Goal: Entertainment & Leisure: Consume media (video, audio)

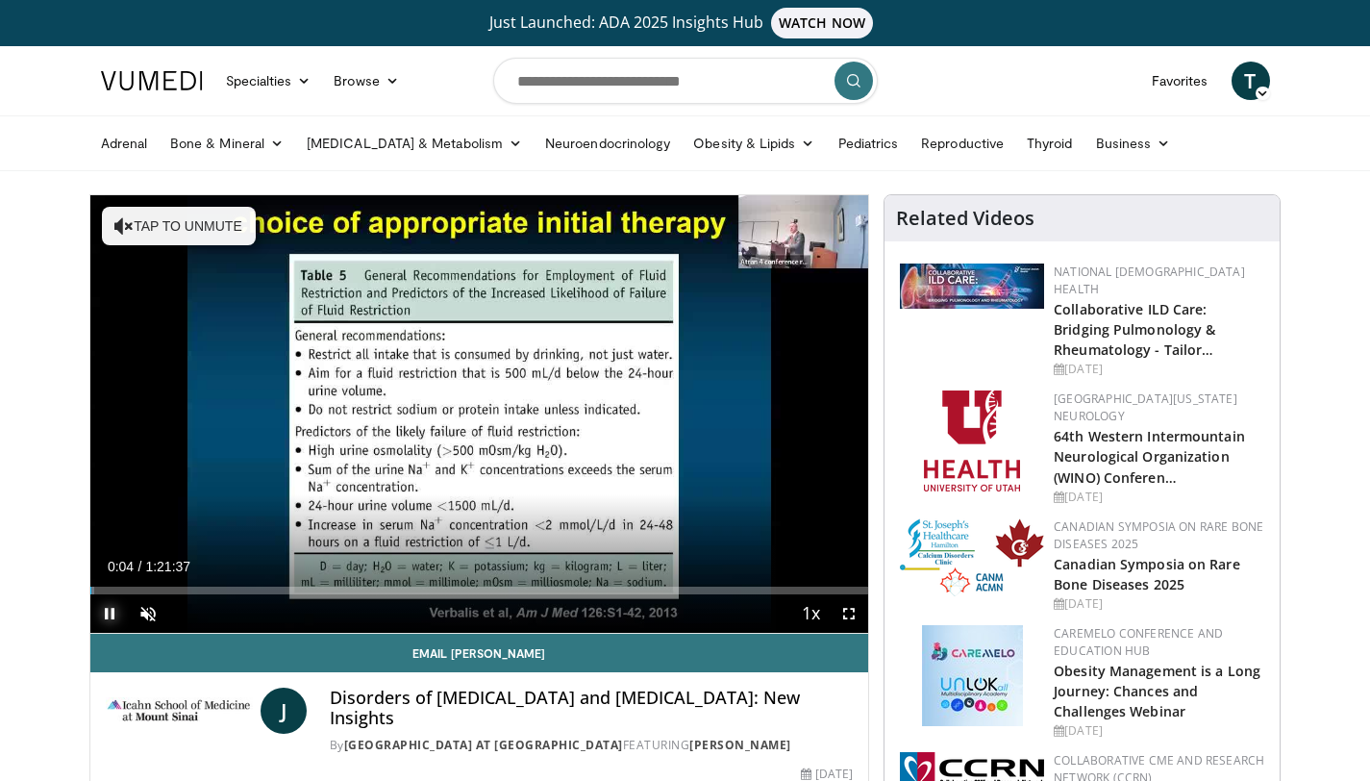
click at [110, 616] on span "Video Player" at bounding box center [109, 613] width 38 height 38
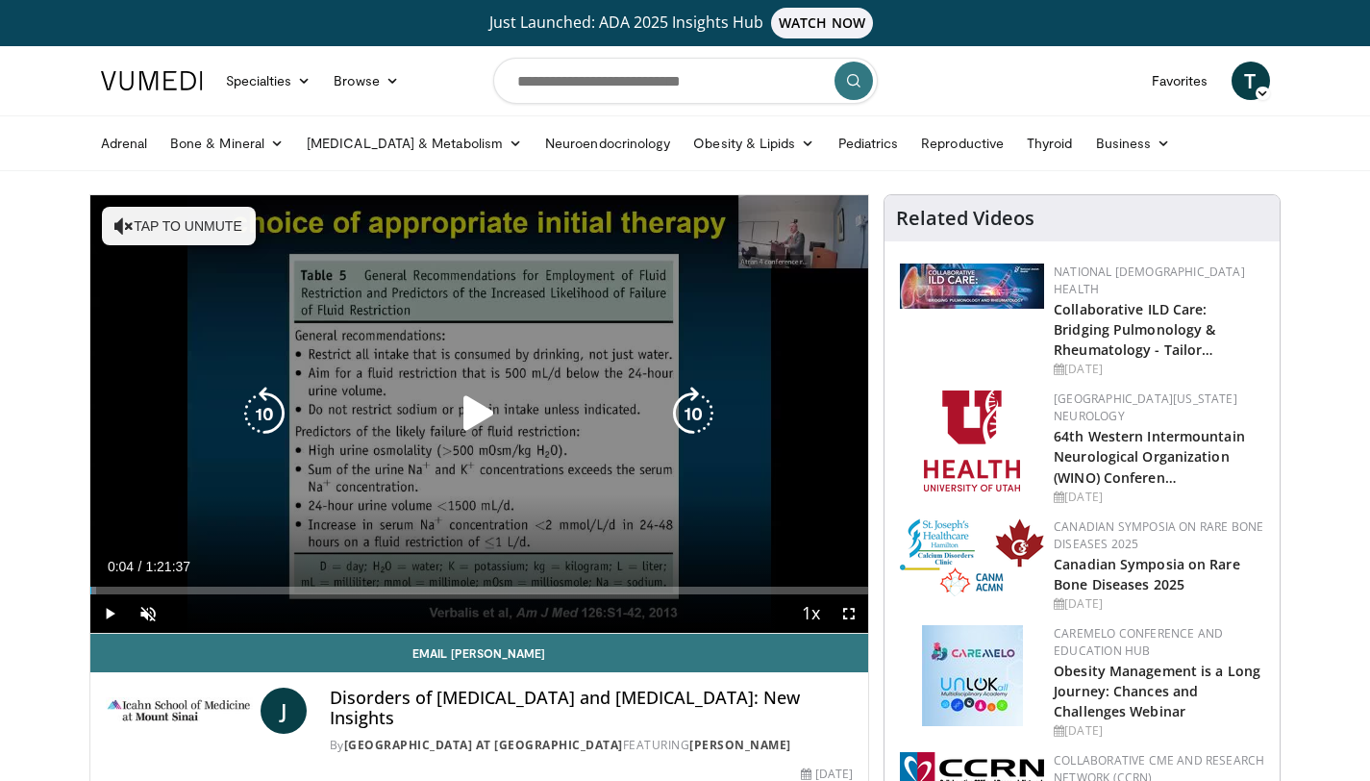
click at [466, 401] on icon "Video Player" at bounding box center [479, 413] width 54 height 54
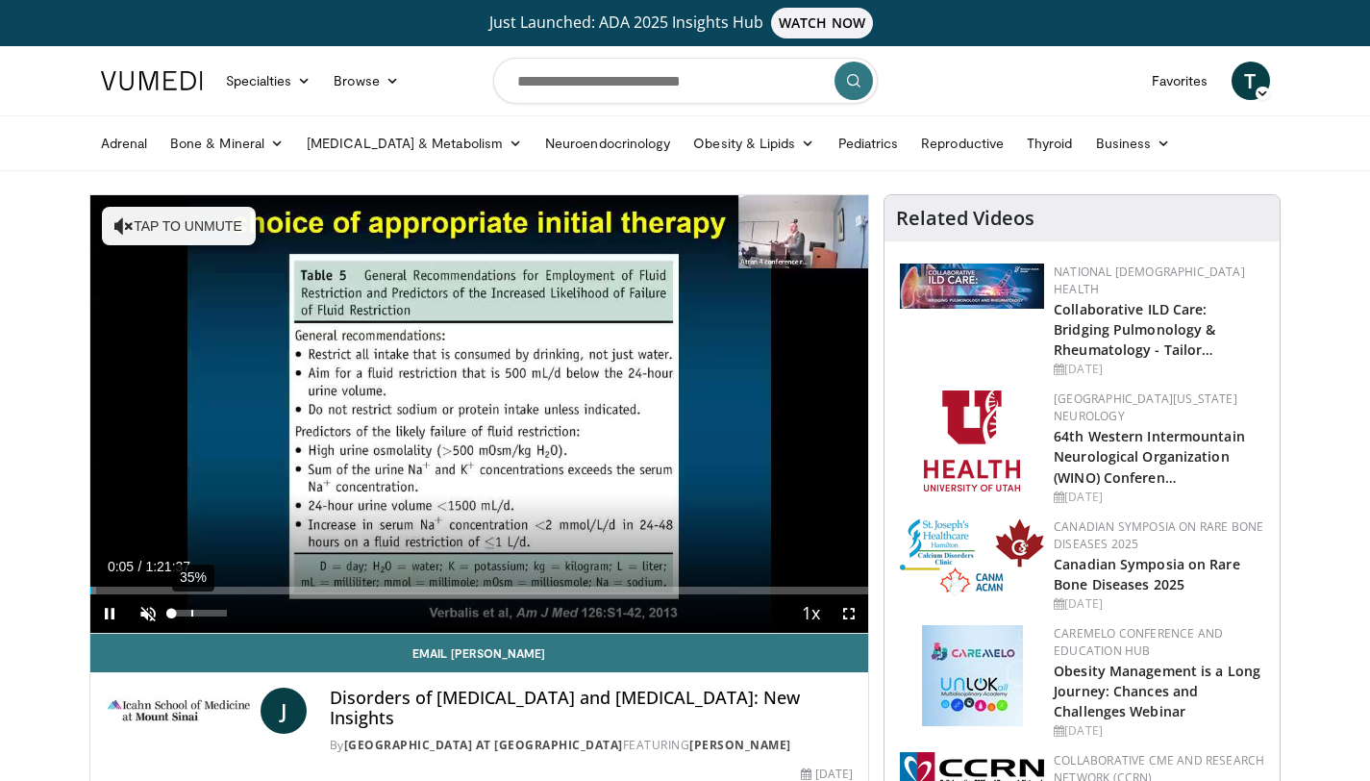
click at [190, 613] on div "35%" at bounding box center [199, 612] width 55 height 7
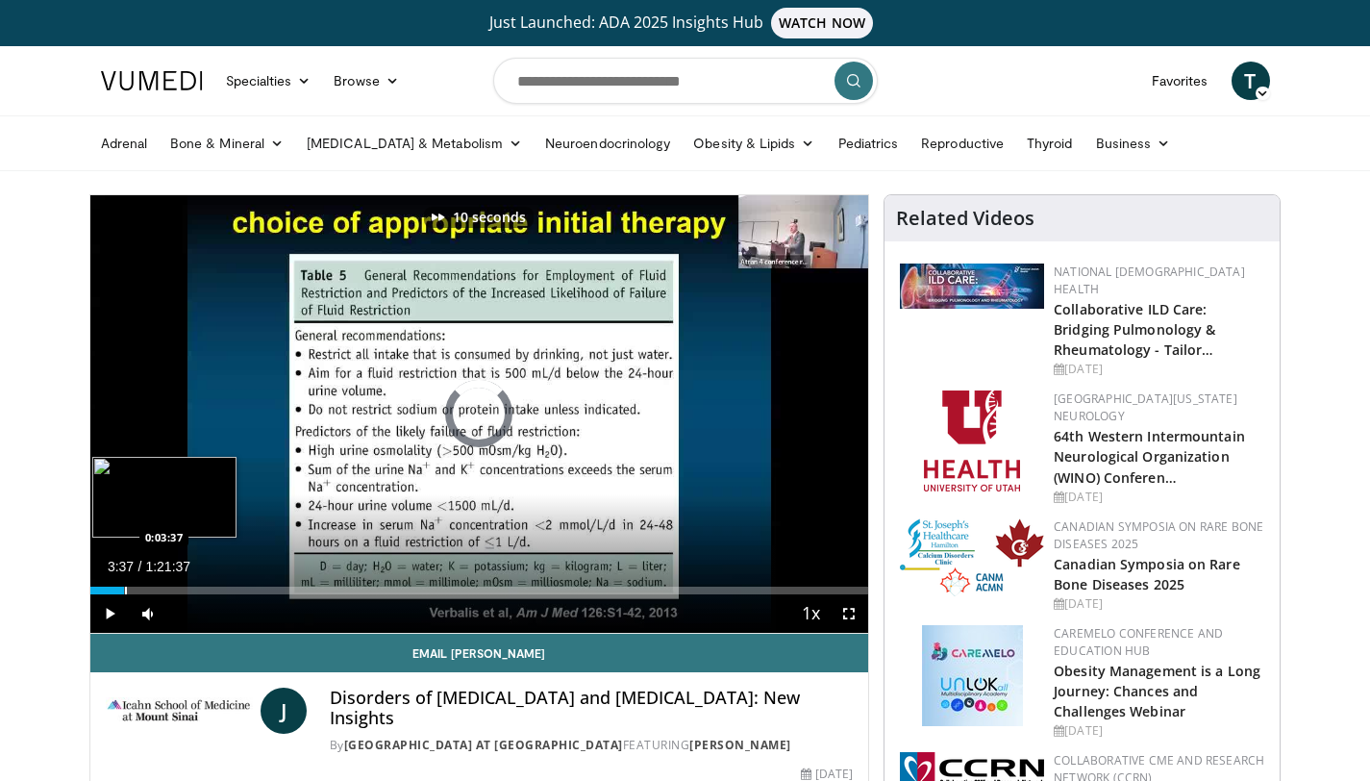
click at [125, 592] on div "Progress Bar" at bounding box center [126, 590] width 2 height 8
click at [117, 587] on div "Progress Bar" at bounding box center [118, 590] width 2 height 8
click at [107, 584] on div "Loaded : 0.00% 0:01:48 0:01:48" at bounding box center [479, 585] width 779 height 18
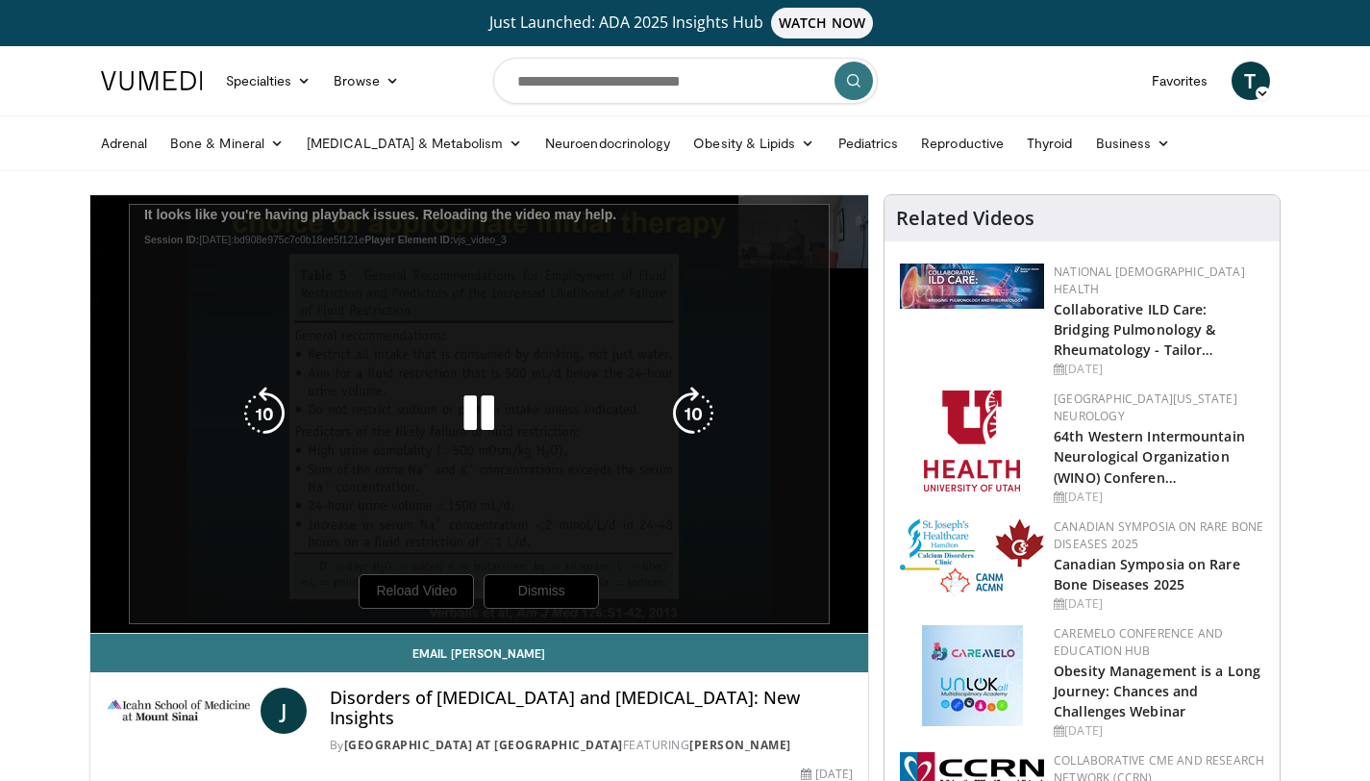
click at [385, 583] on div "10 seconds Tap to unmute" at bounding box center [479, 413] width 779 height 437
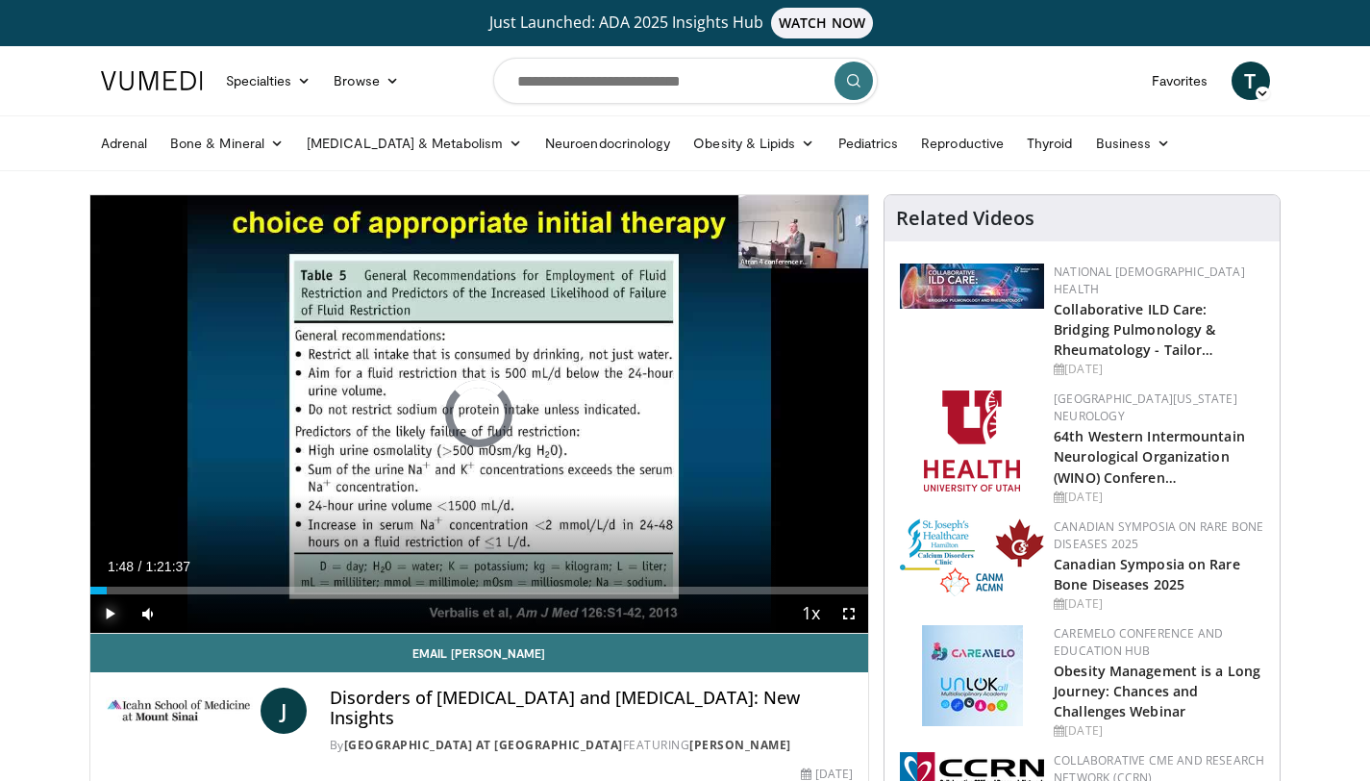
click at [115, 614] on span "Video Player" at bounding box center [109, 613] width 38 height 38
click at [169, 583] on div "Loaded : 3.85% 0:02:07 0:08:21" at bounding box center [479, 585] width 779 height 18
click at [146, 586] on div "Progress Bar" at bounding box center [147, 590] width 2 height 8
click at [132, 578] on div "Loaded : 7.90% 0:05:51 0:04:19" at bounding box center [479, 585] width 779 height 18
click at [124, 577] on div "Loaded : 6.28% 0:04:27 0:03:31" at bounding box center [479, 585] width 779 height 18
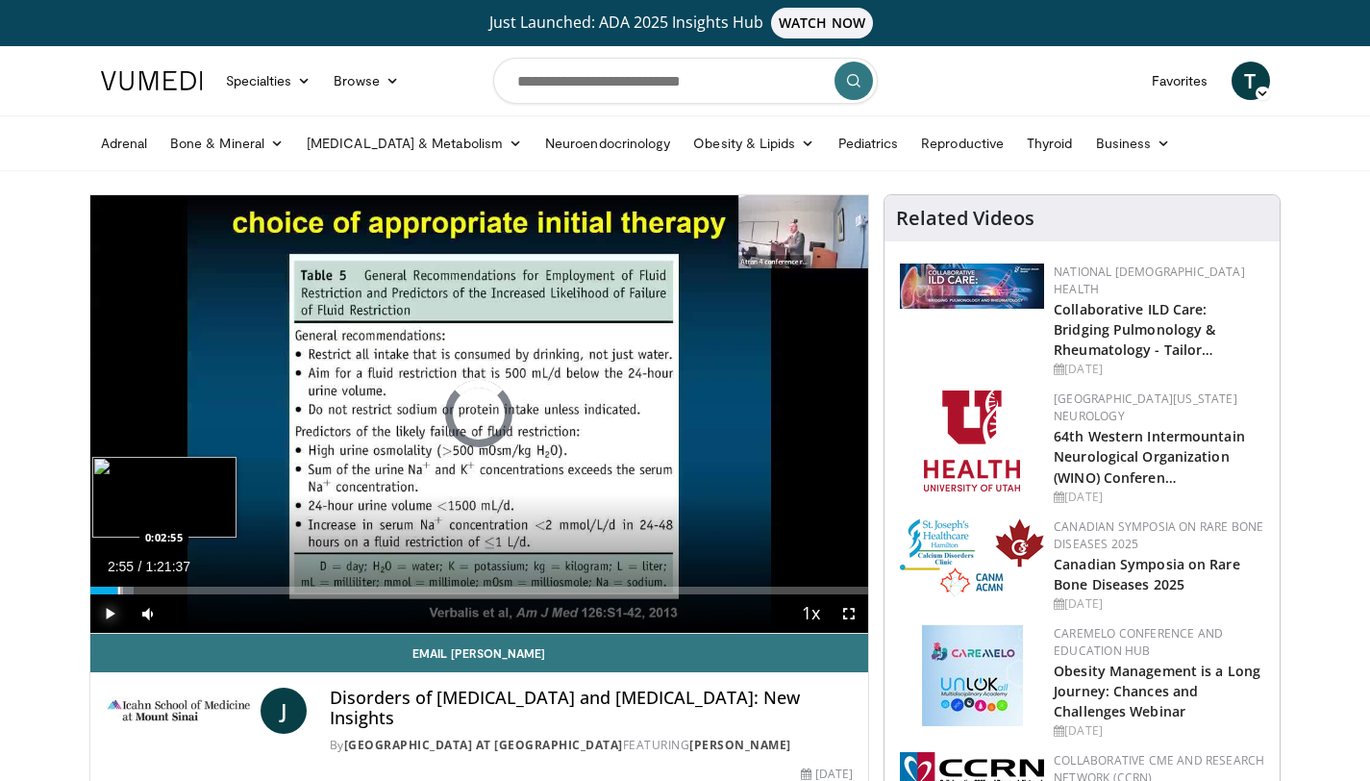
click at [117, 585] on div "Loaded : 5.67% 0:03:39 0:02:55" at bounding box center [479, 585] width 779 height 18
click at [847, 612] on span "Video Player" at bounding box center [849, 613] width 38 height 38
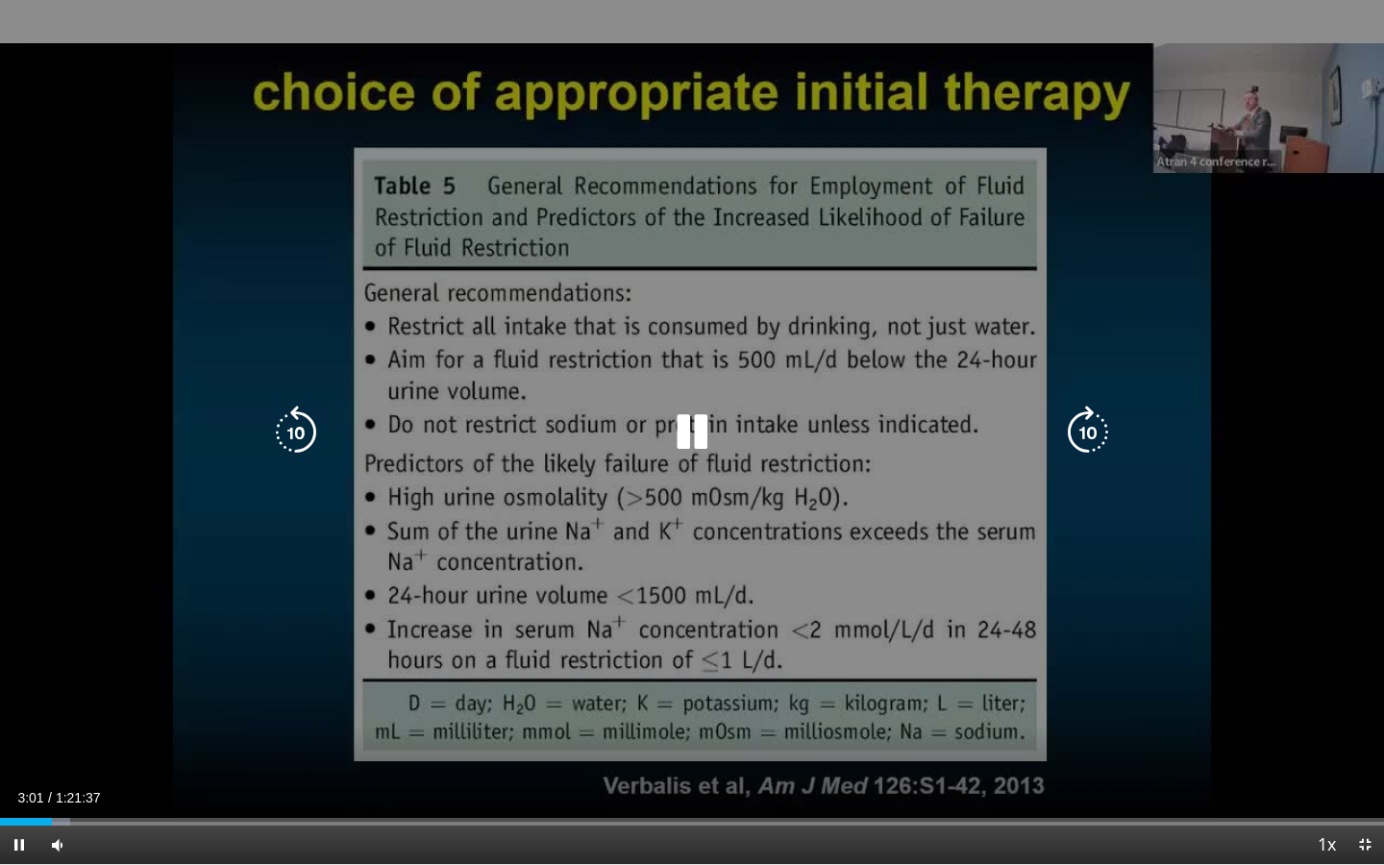
click at [906, 488] on div "10 seconds Tap to unmute" at bounding box center [692, 432] width 1384 height 864
